Goal: Information Seeking & Learning: Learn about a topic

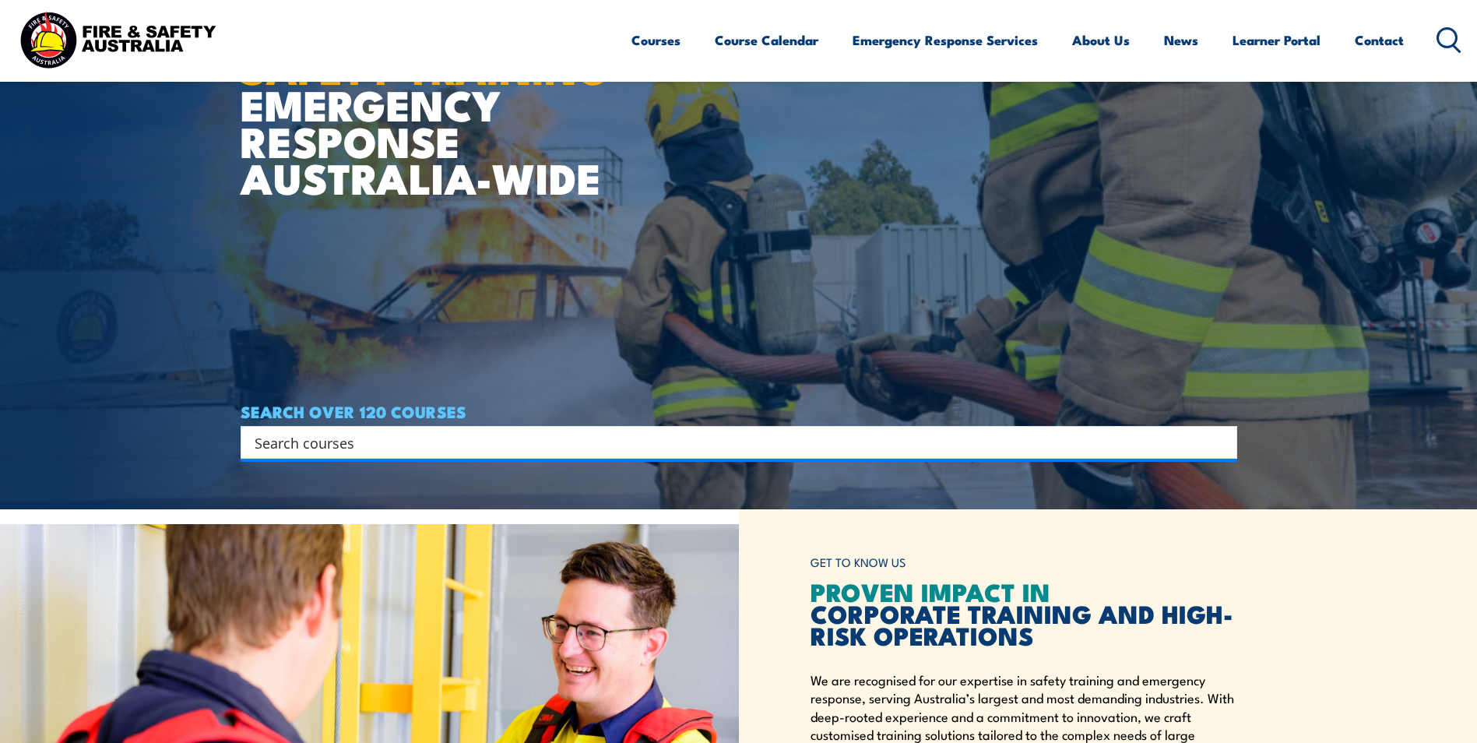
click at [694, 445] on input "Search input" at bounding box center [729, 441] width 948 height 23
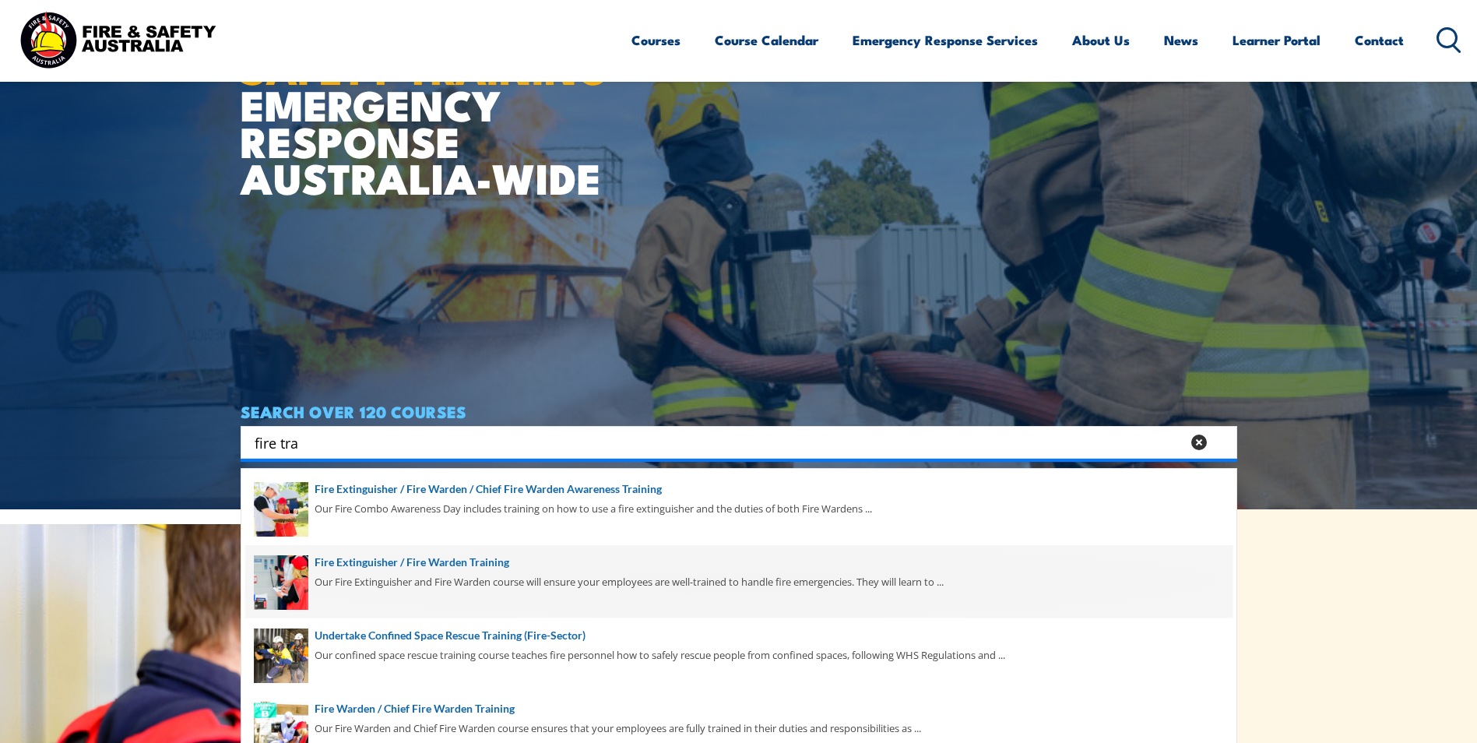
type input "fire tra"
click at [409, 560] on span at bounding box center [738, 581] width 987 height 73
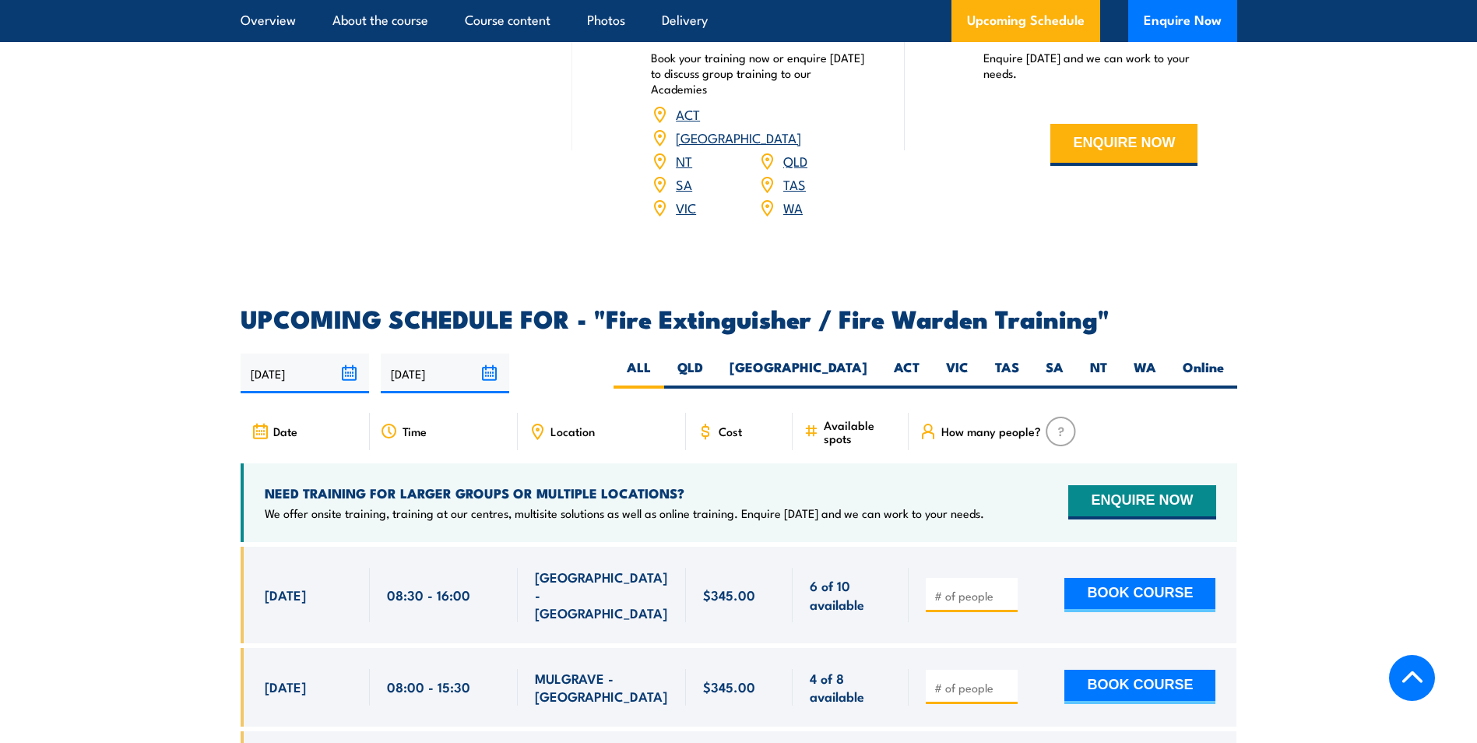
scroll to position [2335, 0]
